Goal: Information Seeking & Learning: Learn about a topic

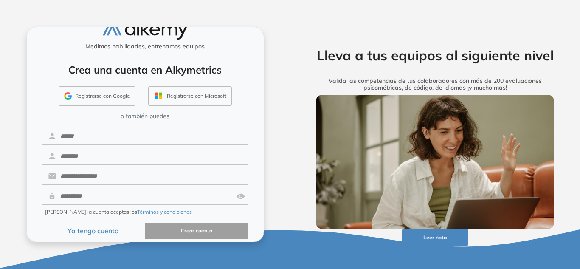
scroll to position [23, 0]
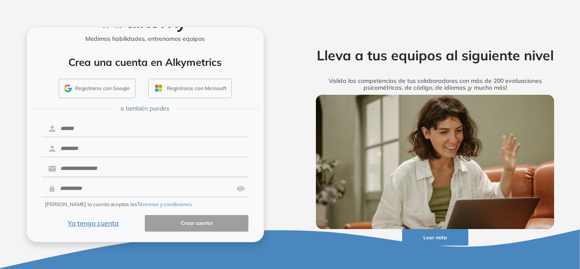
click at [108, 226] on button "Ya tengo cuenta" at bounding box center [94, 223] width 104 height 17
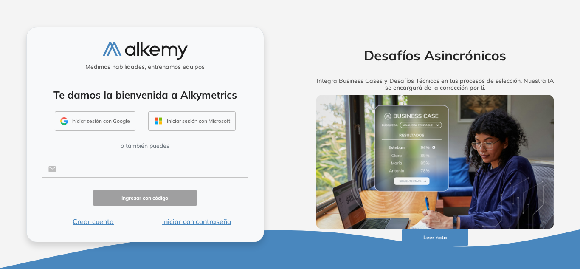
click at [121, 174] on input "text" at bounding box center [152, 169] width 192 height 16
click at [89, 168] on input "text" at bounding box center [152, 169] width 192 height 16
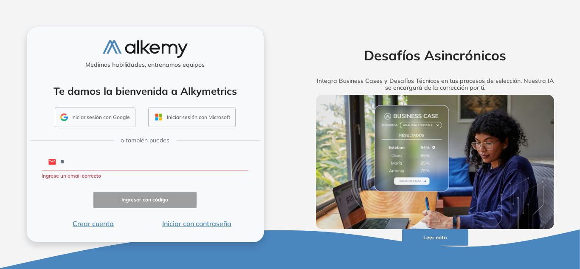
type input "**********"
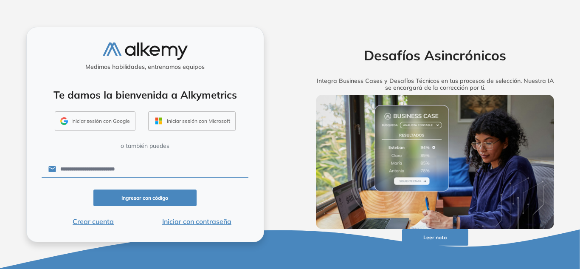
click at [189, 219] on button "Iniciar con contraseña" at bounding box center [197, 221] width 104 height 10
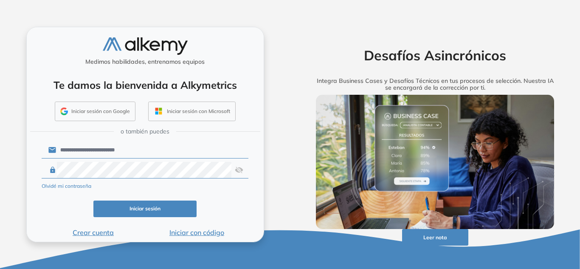
click button "Iniciar sesión" at bounding box center [145, 208] width 104 height 17
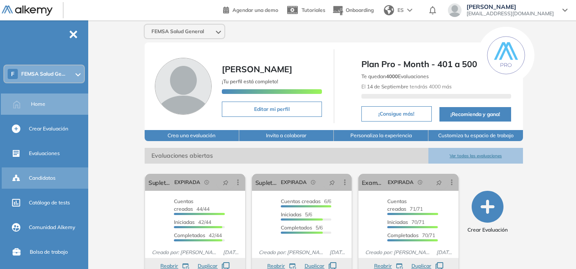
click at [35, 176] on span "Candidatos" at bounding box center [42, 178] width 27 height 8
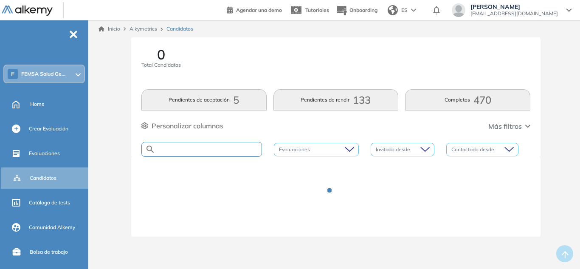
click at [217, 148] on input "text" at bounding box center [208, 149] width 106 height 6
type input "****"
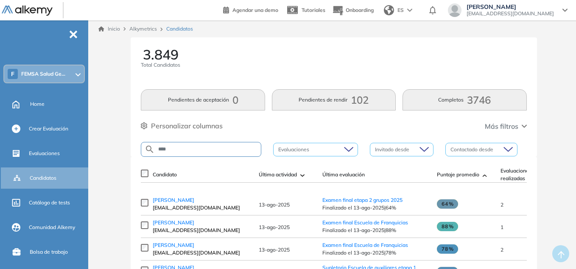
type input "****"
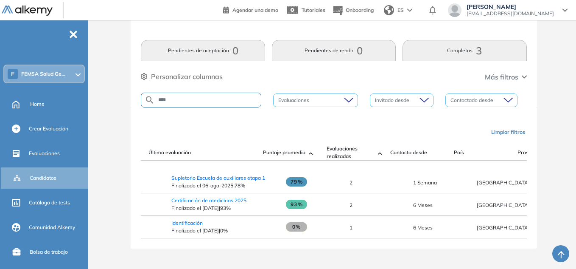
scroll to position [0, 174]
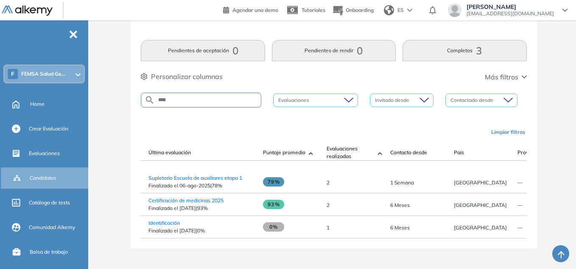
click at [342, 148] on span "Evaluaciones realizadas" at bounding box center [351, 152] width 48 height 15
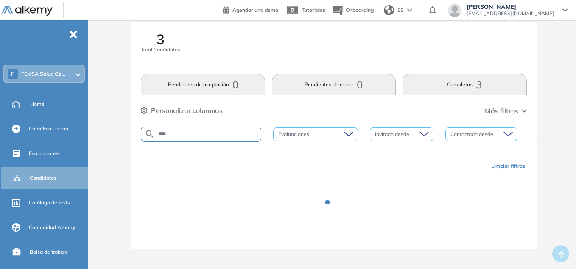
scroll to position [53, 0]
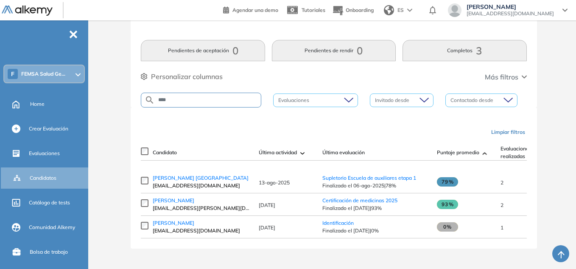
drag, startPoint x: 340, startPoint y: 167, endPoint x: 398, endPoint y: 170, distance: 57.4
click at [400, 169] on div at bounding box center [334, 165] width 386 height 10
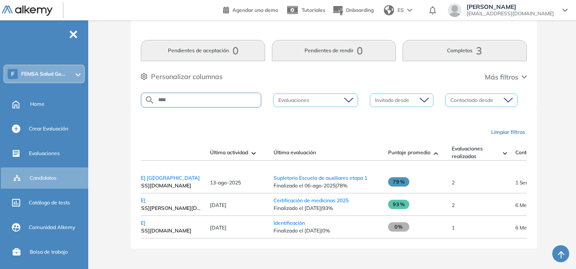
scroll to position [0, 0]
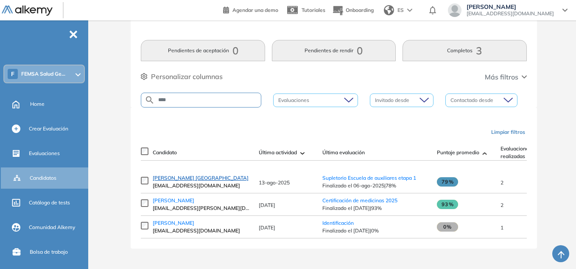
click at [198, 177] on span "[PERSON_NAME] [GEOGRAPHIC_DATA]" at bounding box center [201, 177] width 96 height 6
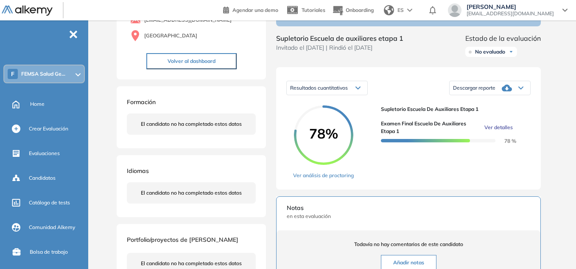
click at [502, 131] on span "Ver detalles" at bounding box center [499, 128] width 28 height 8
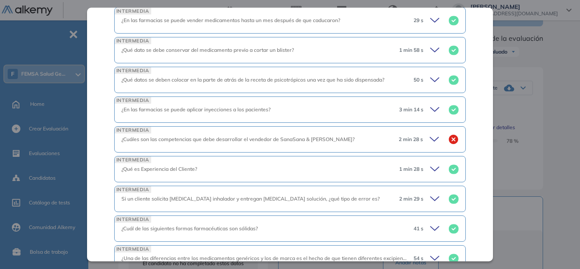
click at [430, 133] on icon at bounding box center [436, 139] width 12 height 12
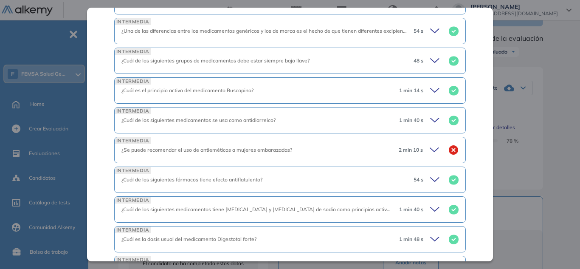
click at [430, 144] on icon at bounding box center [436, 150] width 12 height 12
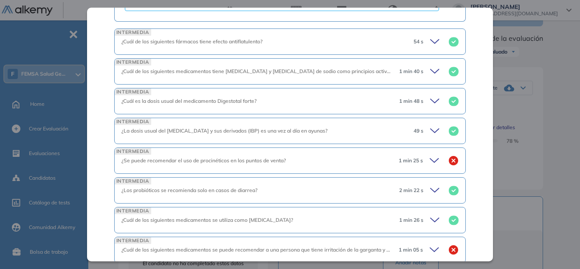
click at [430, 158] on icon at bounding box center [434, 160] width 8 height 4
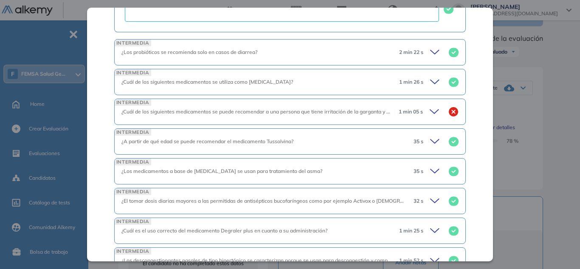
click at [430, 106] on icon at bounding box center [436, 112] width 12 height 12
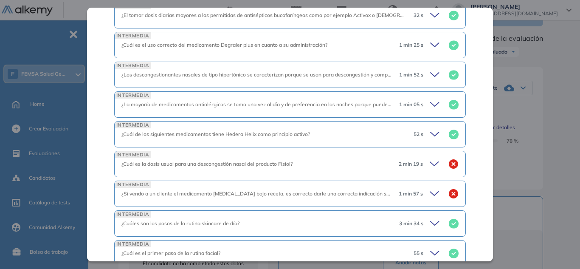
scroll to position [1655, 0]
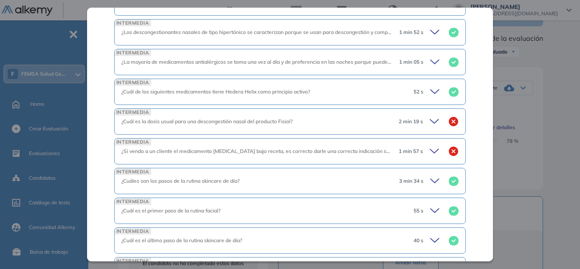
click at [430, 115] on icon at bounding box center [436, 121] width 12 height 12
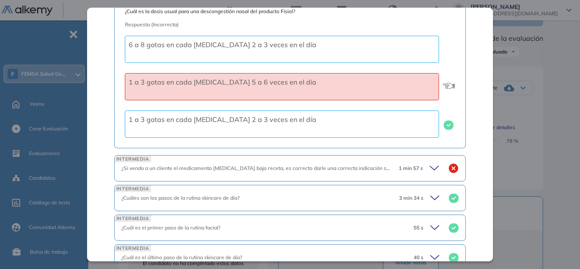
scroll to position [1825, 0]
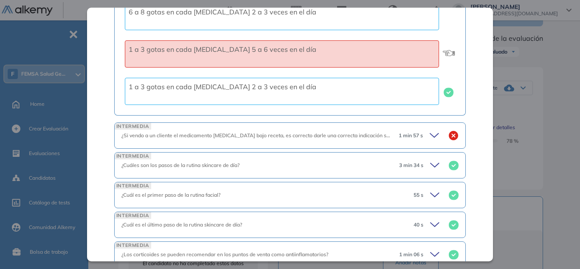
click at [430, 129] on icon at bounding box center [436, 135] width 12 height 12
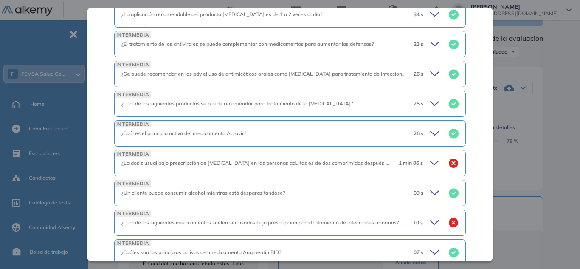
scroll to position [2448, 0]
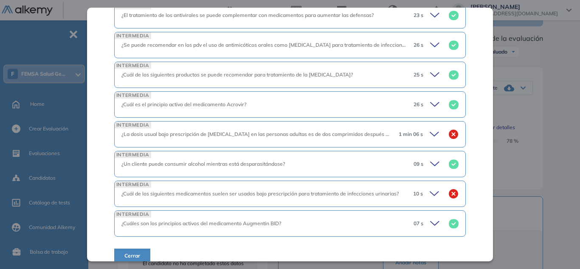
click at [430, 188] on icon at bounding box center [436, 194] width 12 height 12
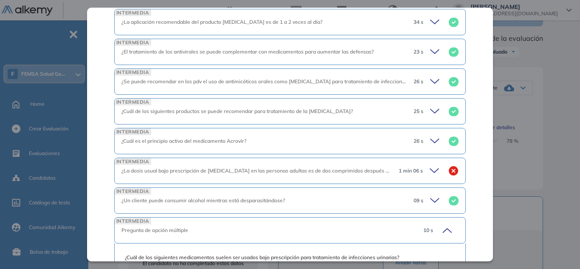
scroll to position [2406, 0]
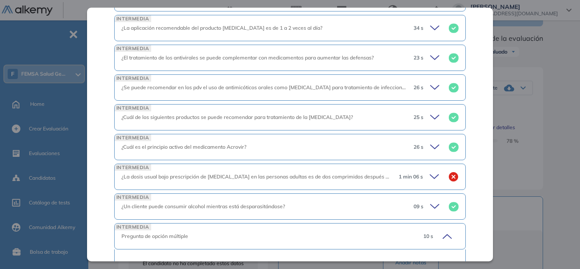
click at [430, 171] on icon at bounding box center [436, 177] width 12 height 12
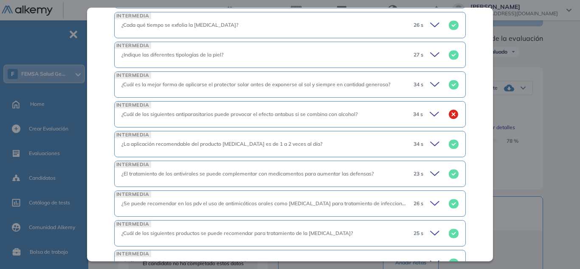
scroll to position [2278, 0]
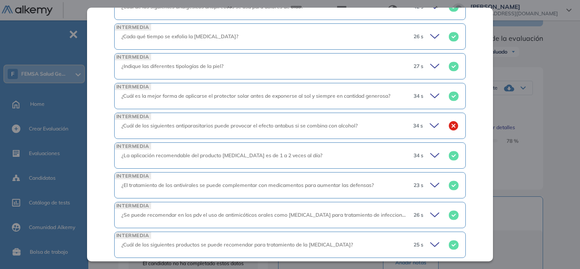
click at [430, 120] on icon at bounding box center [436, 126] width 12 height 12
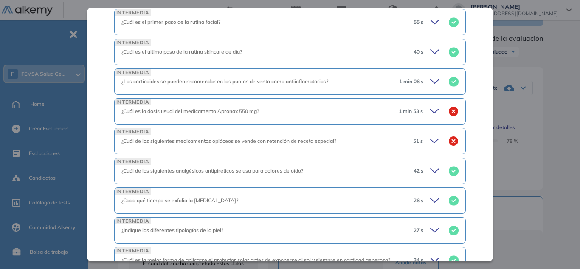
scroll to position [2109, 0]
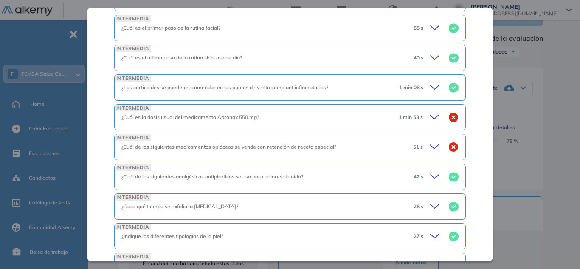
click at [430, 141] on icon at bounding box center [436, 147] width 12 height 12
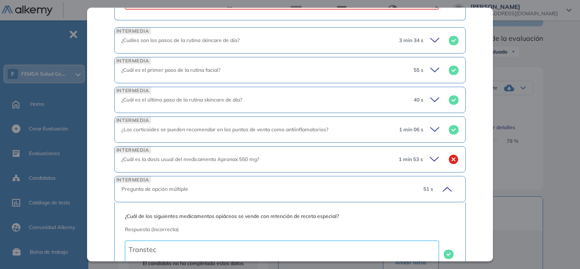
scroll to position [2066, 0]
click at [430, 154] on icon at bounding box center [436, 160] width 12 height 12
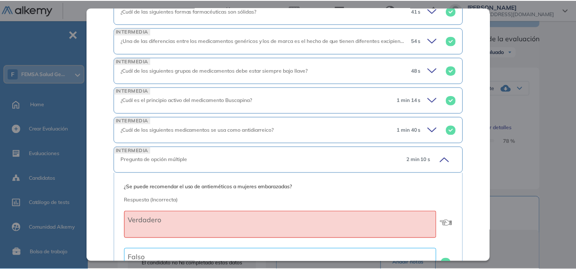
scroll to position [665, 0]
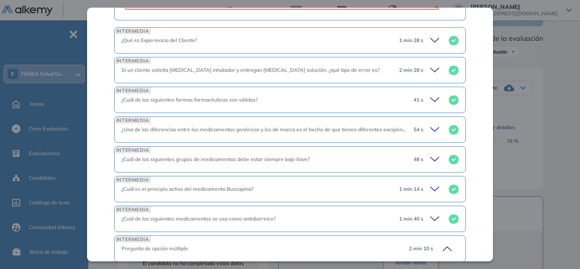
click at [526, 71] on div "Examen final Escuela de auxiliares etapa 1 Intermedio Idiomas Objetivos Examen …" at bounding box center [335, 195] width 441 height 486
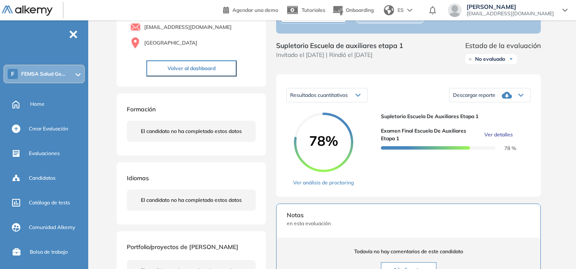
scroll to position [170, 0]
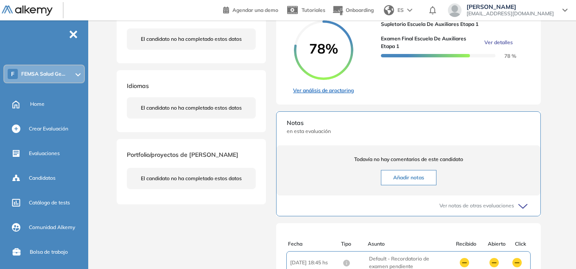
click at [334, 94] on link "Ver análisis de proctoring" at bounding box center [323, 91] width 61 height 8
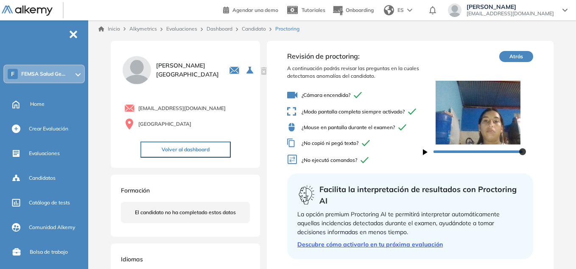
click at [567, 8] on icon at bounding box center [565, 9] width 5 height 3
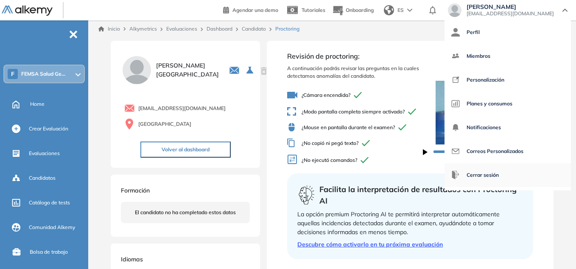
click at [499, 171] on span "Cerrar sesión" at bounding box center [483, 175] width 32 height 20
